Goal: Information Seeking & Learning: Learn about a topic

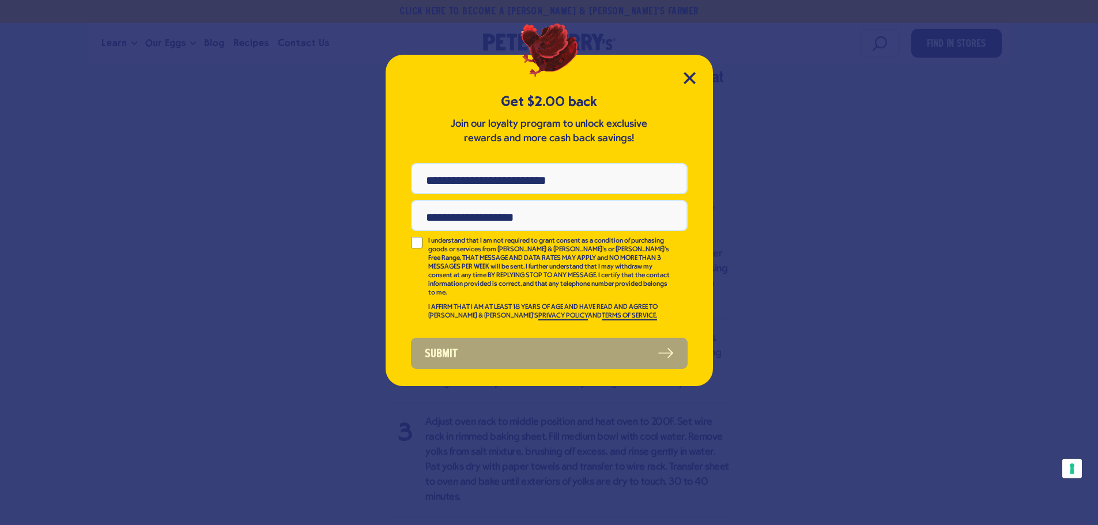
click at [670, 81] on div "Get $2.00 back Join our loyalty program to unlock exclusive rewards and more ca…" at bounding box center [548, 220] width 327 height 331
click at [682, 84] on div "Get $2.00 back Join our loyalty program to unlock exclusive rewards and more ca…" at bounding box center [548, 220] width 327 height 331
click at [706, 77] on div "Get $2.00 back Join our loyalty program to unlock exclusive rewards and more ca…" at bounding box center [548, 220] width 327 height 331
click at [691, 72] on div "Get $2.00 back Join our loyalty program to unlock exclusive rewards and more ca…" at bounding box center [548, 220] width 327 height 331
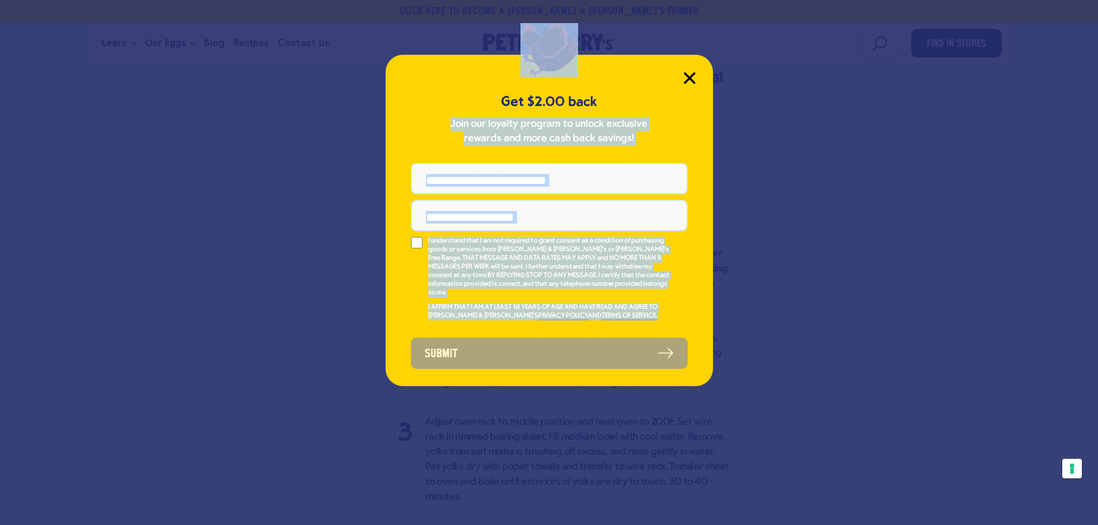
click at [687, 75] on icon "Close Modal" at bounding box center [689, 78] width 10 height 10
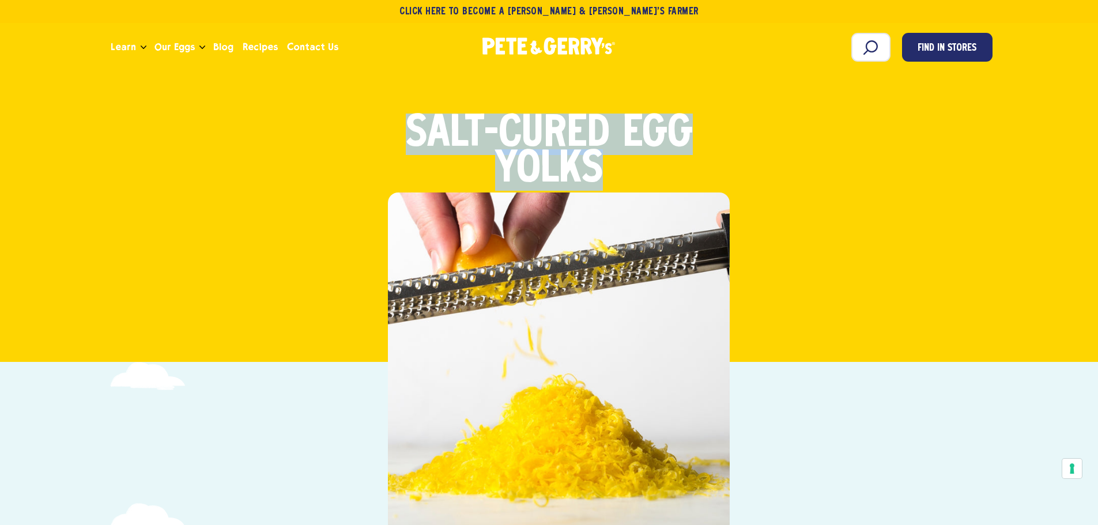
drag, startPoint x: 607, startPoint y: 164, endPoint x: 332, endPoint y: 105, distance: 281.6
click at [332, 105] on div "Snacks & Apps Salt-Cured Egg Yolks" at bounding box center [549, 216] width 1090 height 293
copy strong "Salt-Cured Egg Yolks"
